Goal: Check status: Check status

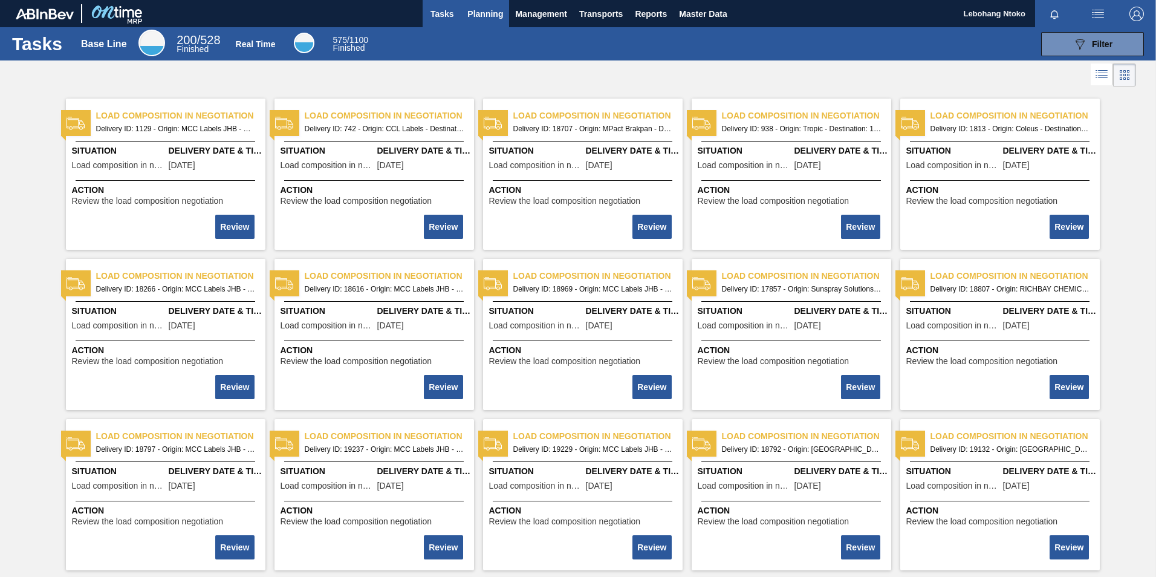
click at [484, 14] on span "Planning" at bounding box center [486, 14] width 36 height 15
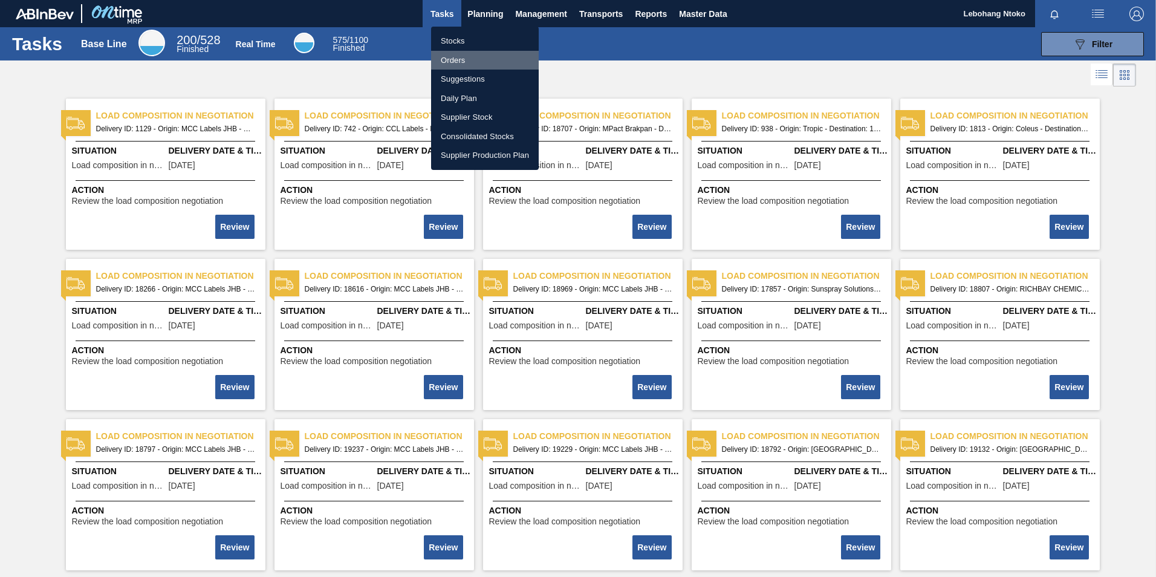
click at [451, 56] on li "Orders" at bounding box center [485, 60] width 108 height 19
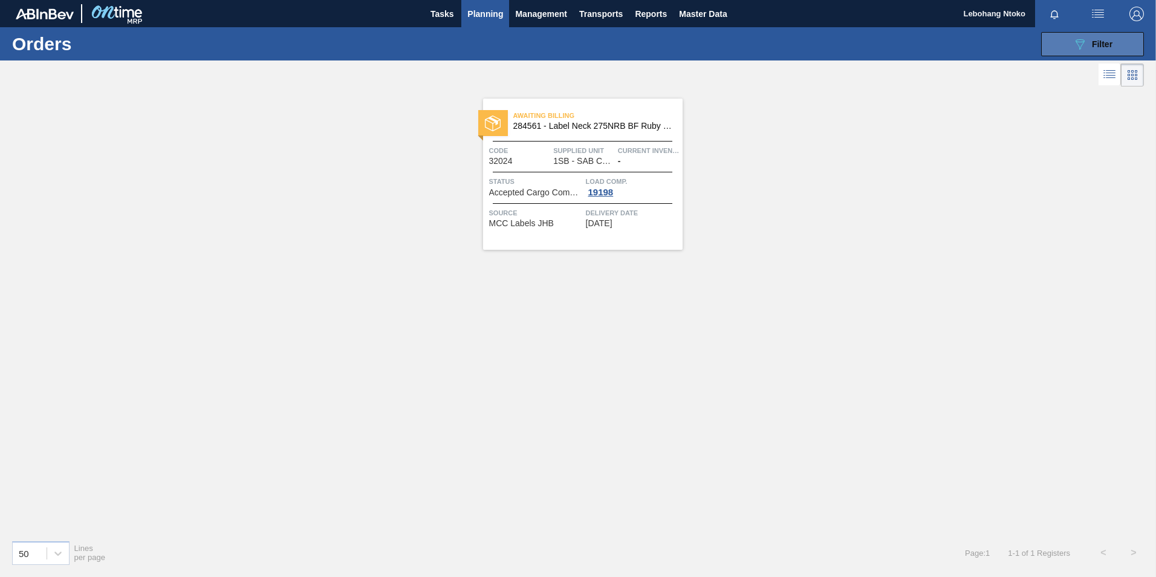
click at [1102, 41] on span "Filter" at bounding box center [1102, 44] width 21 height 10
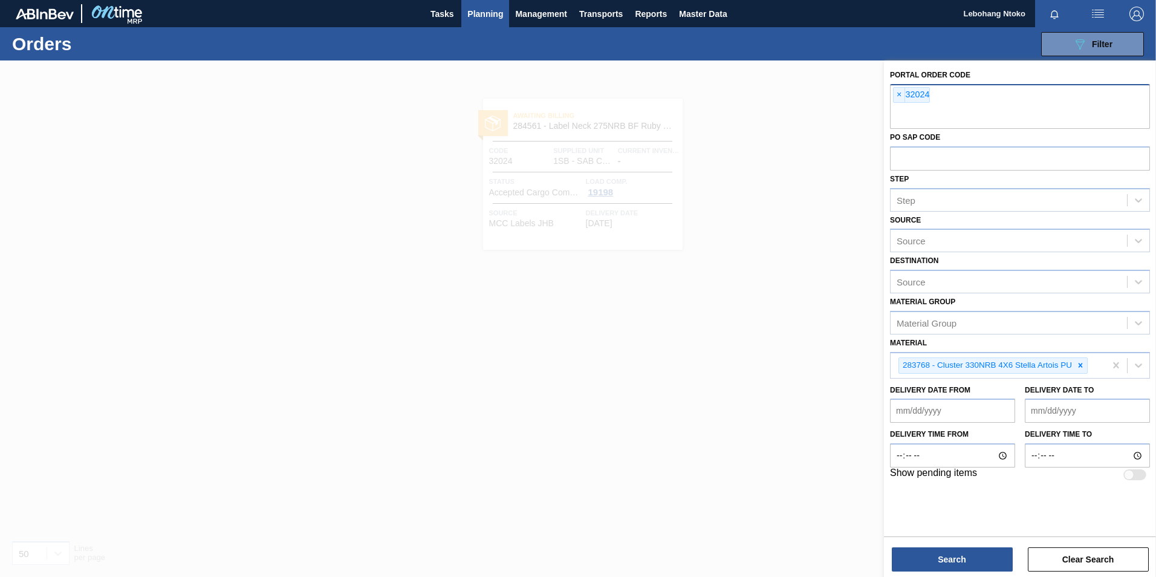
click at [958, 109] on input "text" at bounding box center [1020, 117] width 260 height 23
click at [925, 93] on div "× 32024" at bounding box center [911, 95] width 37 height 16
click at [899, 94] on span "×" at bounding box center [899, 95] width 11 height 15
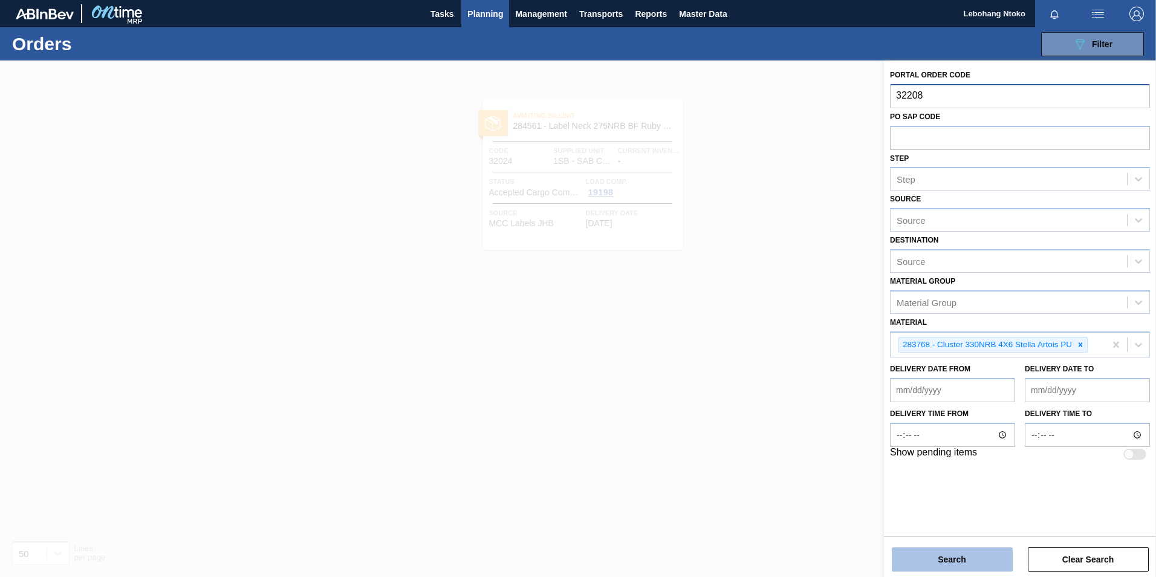
type input "32208"
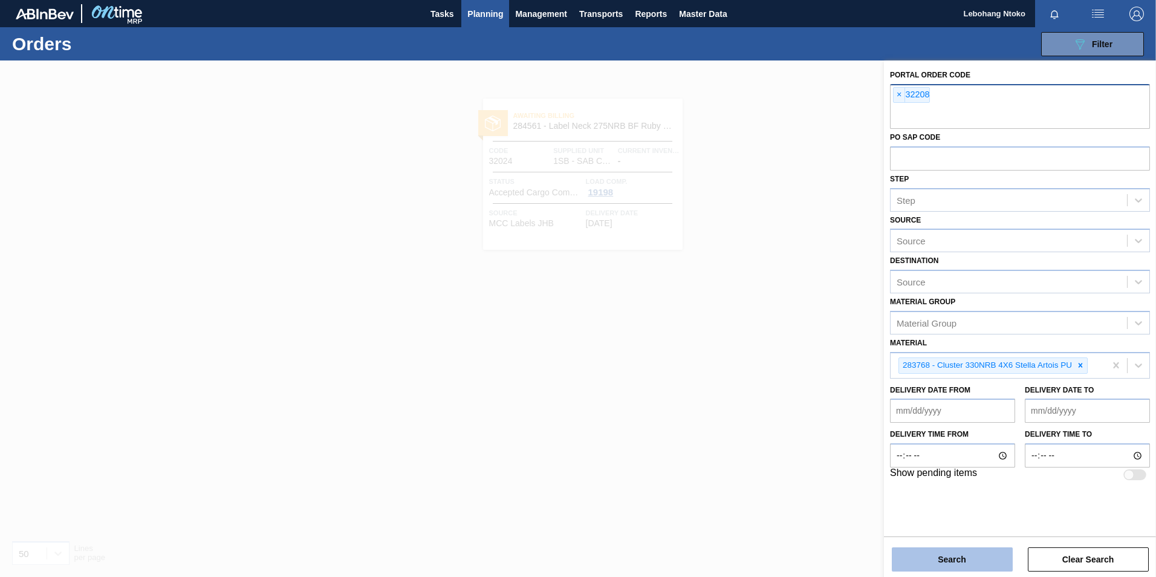
click at [974, 553] on button "Search" at bounding box center [952, 559] width 121 height 24
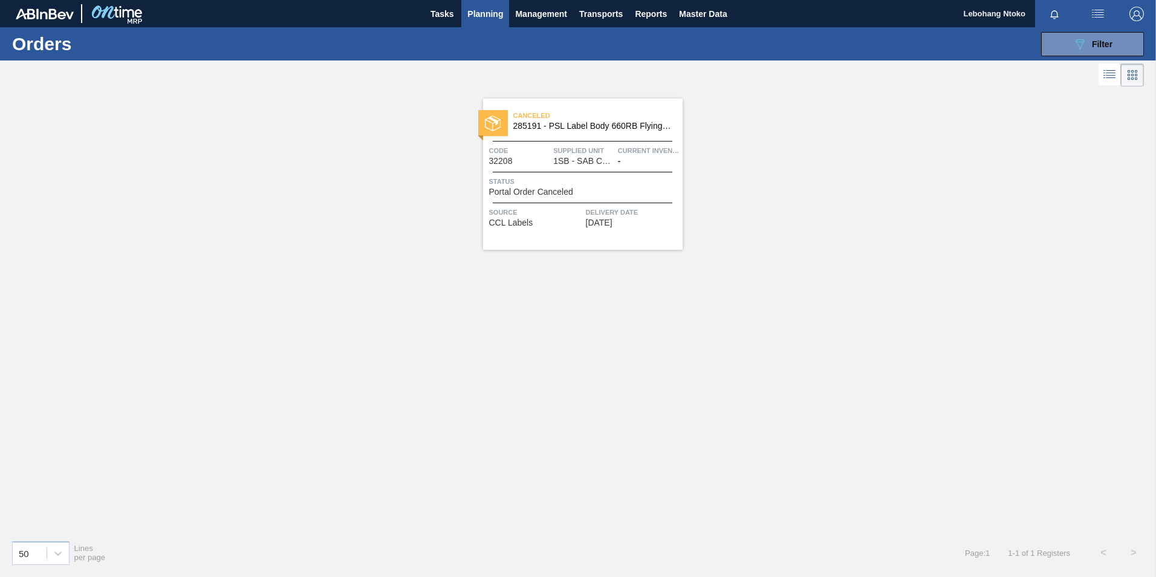
click at [566, 159] on span "1SB - SAB Chamdor Brewery" at bounding box center [583, 161] width 60 height 9
